Goal: Transaction & Acquisition: Purchase product/service

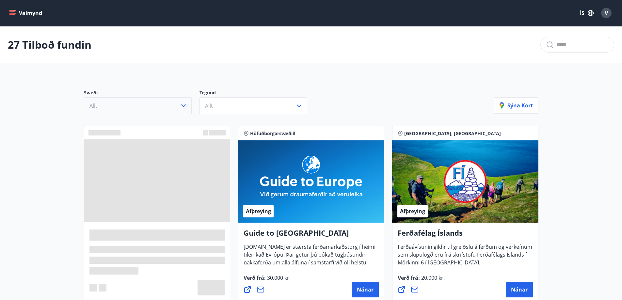
click at [183, 105] on icon "button" at bounding box center [184, 106] width 8 height 8
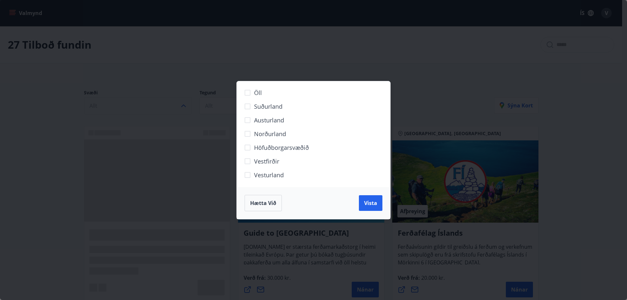
click at [257, 148] on span "Höfuðborgarsvæðið" at bounding box center [281, 147] width 55 height 8
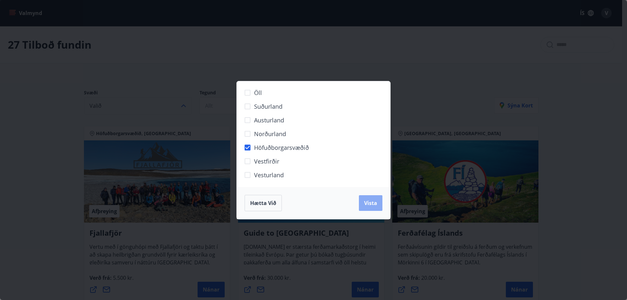
click at [374, 208] on button "Vista" at bounding box center [371, 203] width 24 height 16
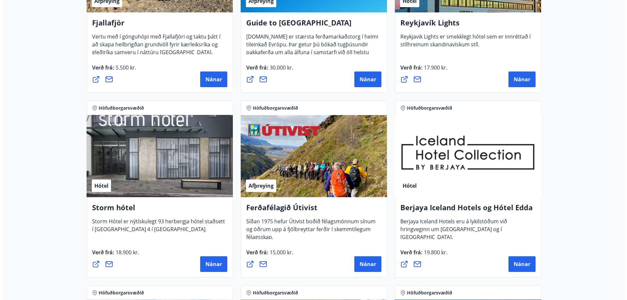
scroll to position [98, 0]
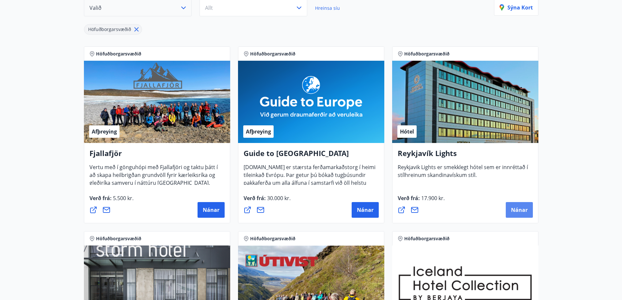
click at [526, 210] on span "Nánar" at bounding box center [519, 209] width 17 height 7
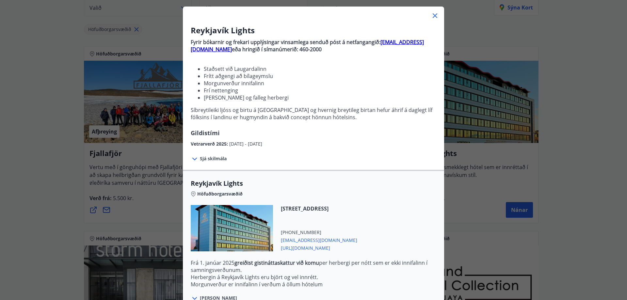
scroll to position [65, 0]
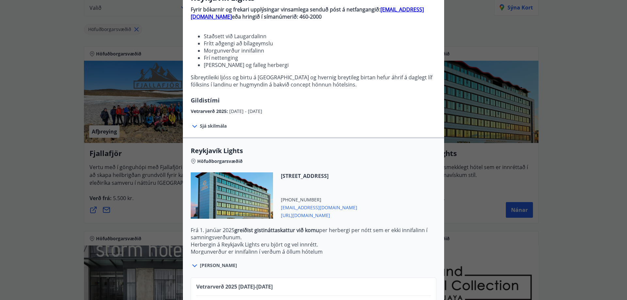
drag, startPoint x: 314, startPoint y: 216, endPoint x: 304, endPoint y: 216, distance: 9.8
click at [304, 216] on span "[URL][DOMAIN_NAME]" at bounding box center [319, 215] width 76 height 8
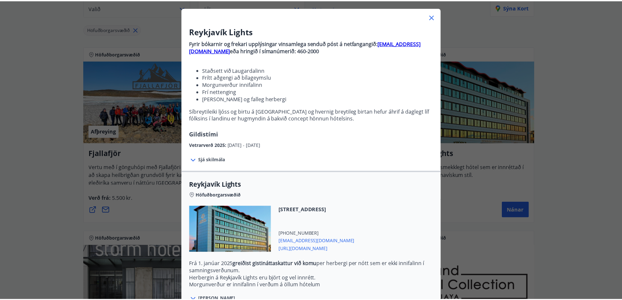
scroll to position [29, 0]
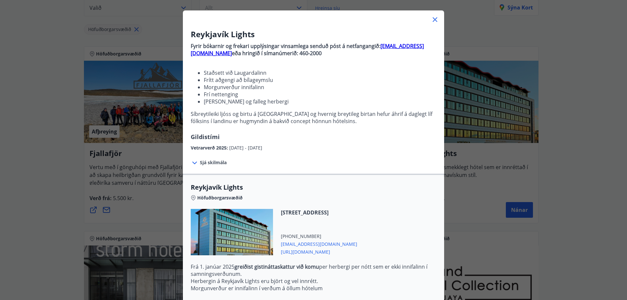
click at [432, 21] on icon at bounding box center [435, 20] width 8 height 8
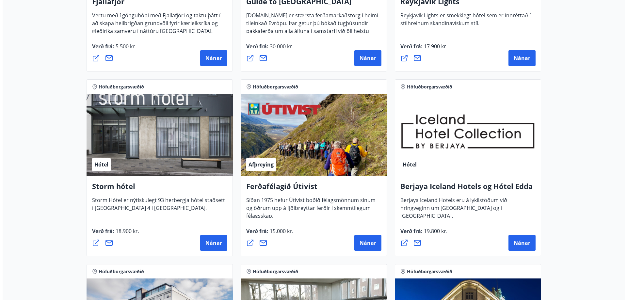
scroll to position [261, 0]
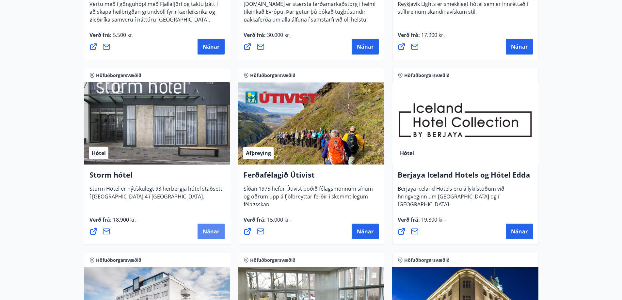
click at [217, 233] on span "Nánar" at bounding box center [211, 231] width 17 height 7
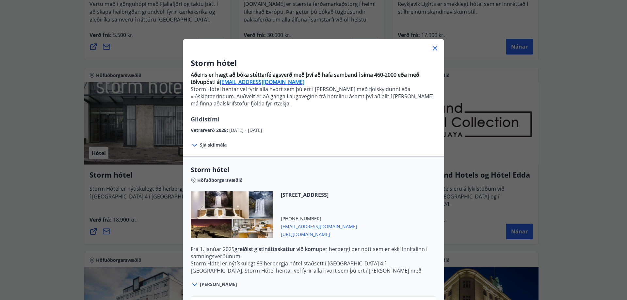
click at [306, 234] on span "[URL][DOMAIN_NAME]" at bounding box center [319, 234] width 76 height 8
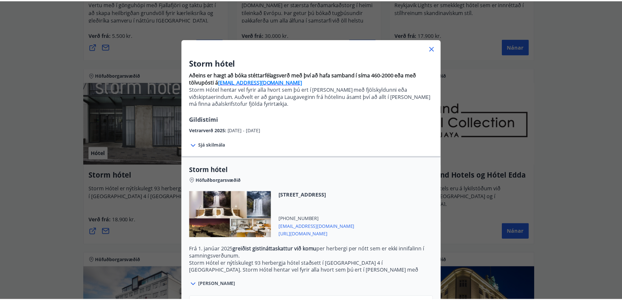
scroll to position [33, 0]
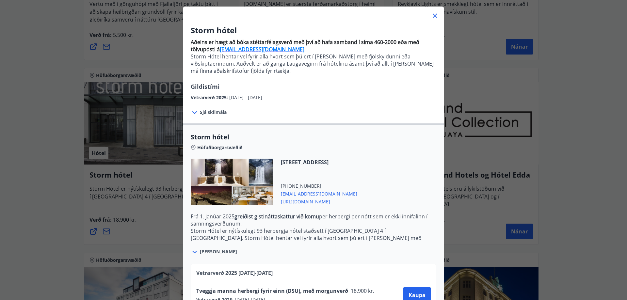
click at [433, 16] on icon at bounding box center [435, 16] width 8 height 8
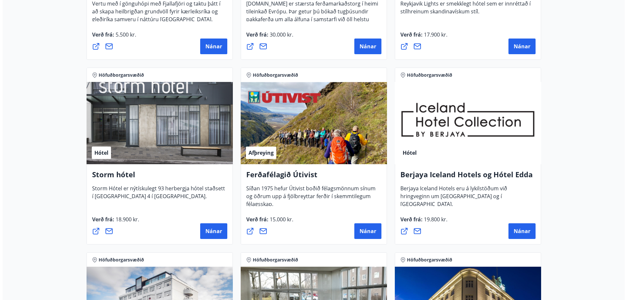
scroll to position [261, 0]
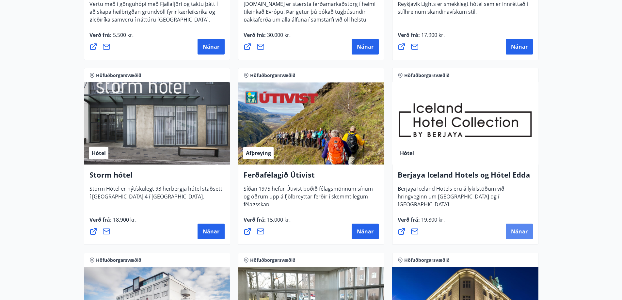
click at [519, 233] on span "Nánar" at bounding box center [519, 231] width 17 height 7
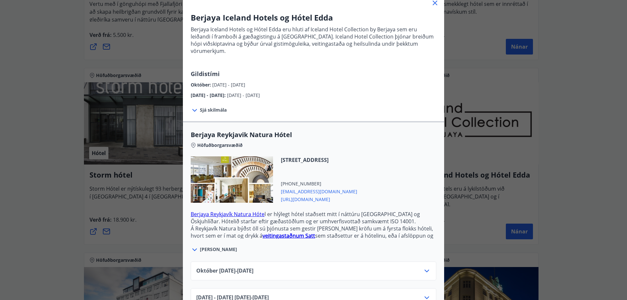
scroll to position [58, 0]
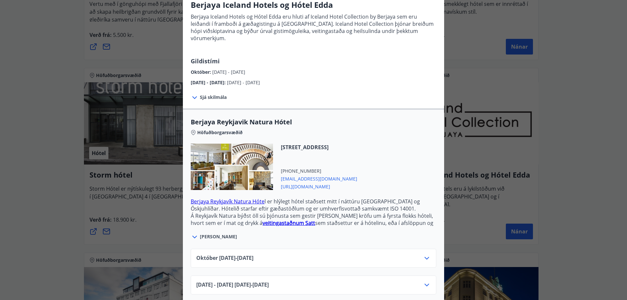
click at [418, 281] on div "[DATE] - [DATE] [DATE] - [DATE]" at bounding box center [313, 287] width 234 height 13
click at [424, 281] on icon at bounding box center [427, 285] width 8 height 8
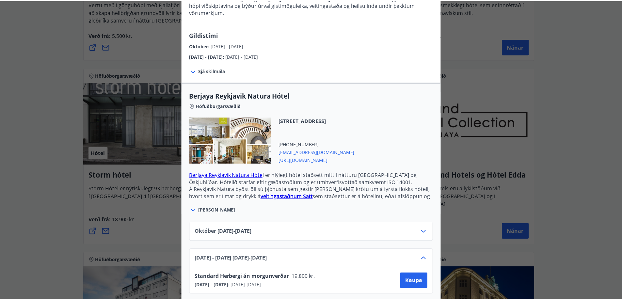
scroll to position [0, 0]
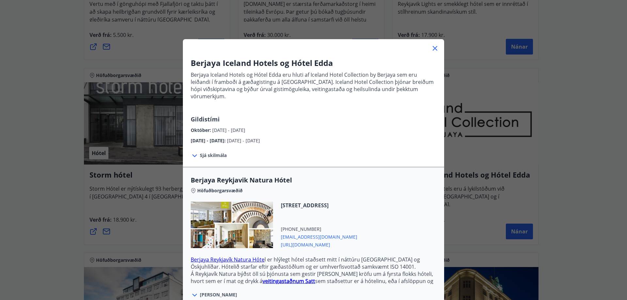
click at [434, 48] on icon at bounding box center [435, 48] width 8 height 8
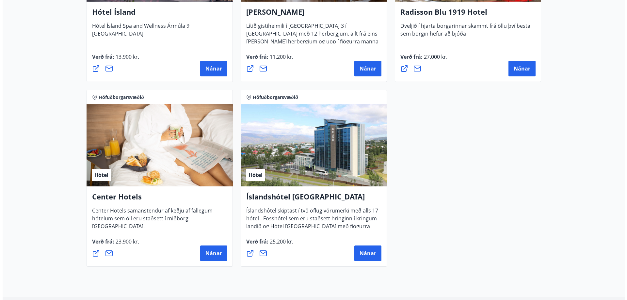
scroll to position [620, 0]
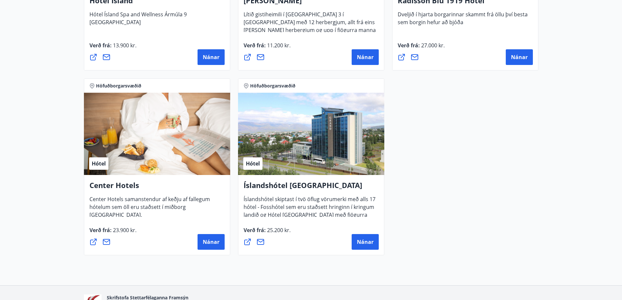
click at [196, 238] on div "Nánar" at bounding box center [156, 242] width 135 height 16
click at [206, 241] on span "Nánar" at bounding box center [211, 241] width 17 height 7
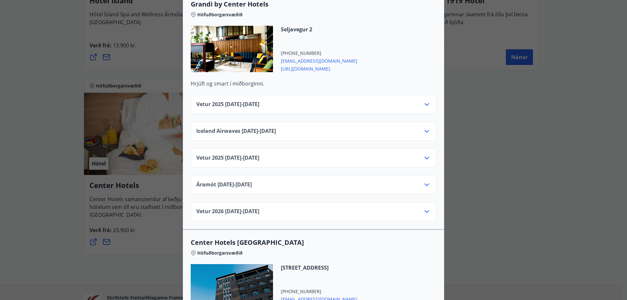
scroll to position [718, 0]
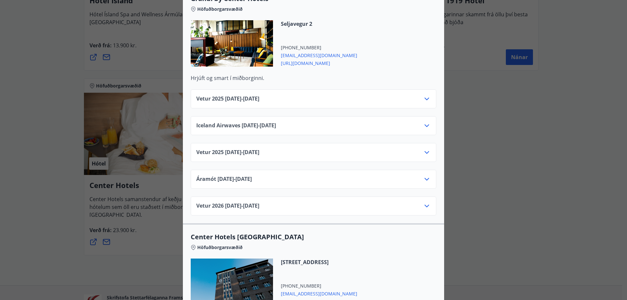
click at [423, 202] on icon at bounding box center [427, 206] width 8 height 8
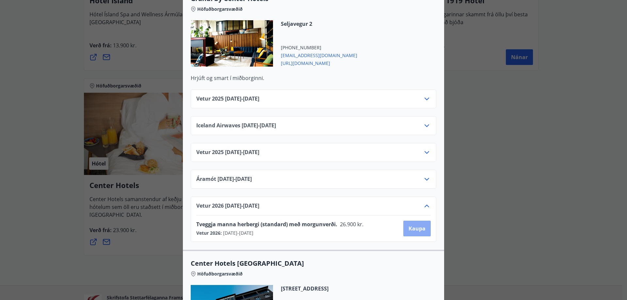
click at [412, 225] on span "Kaupa" at bounding box center [417, 228] width 17 height 7
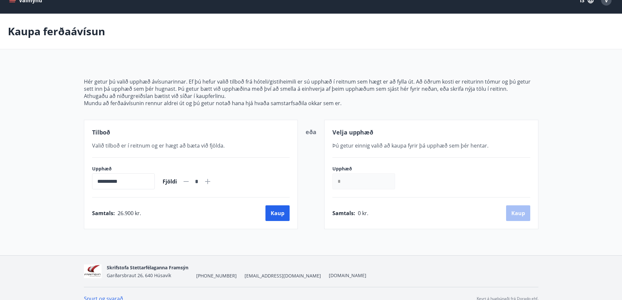
scroll to position [23, 0]
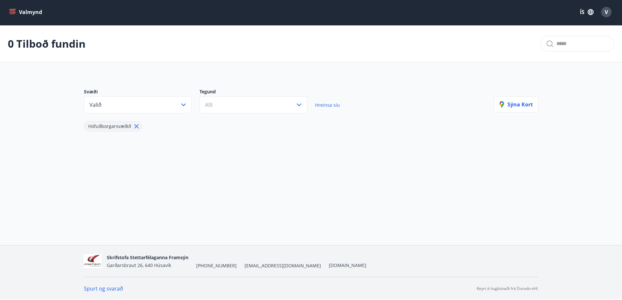
scroll to position [1, 0]
